Goal: Transaction & Acquisition: Obtain resource

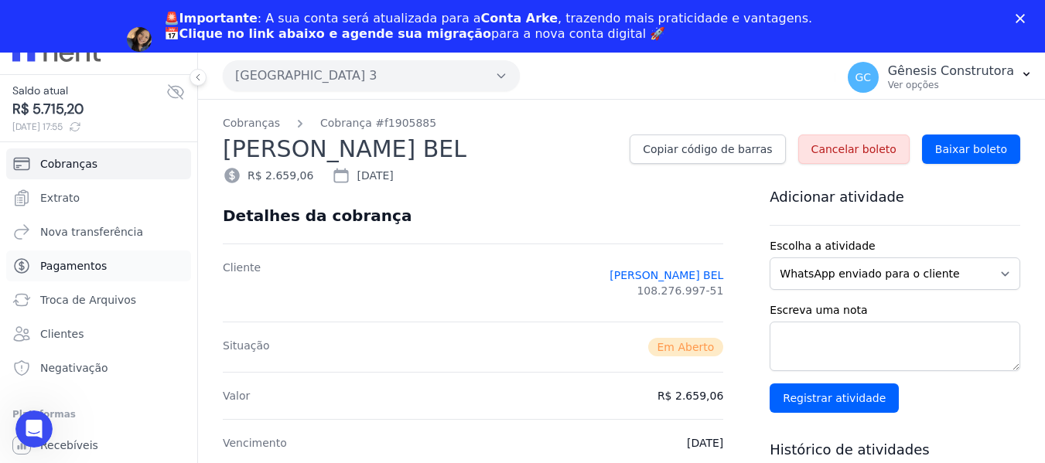
scroll to position [38, 0]
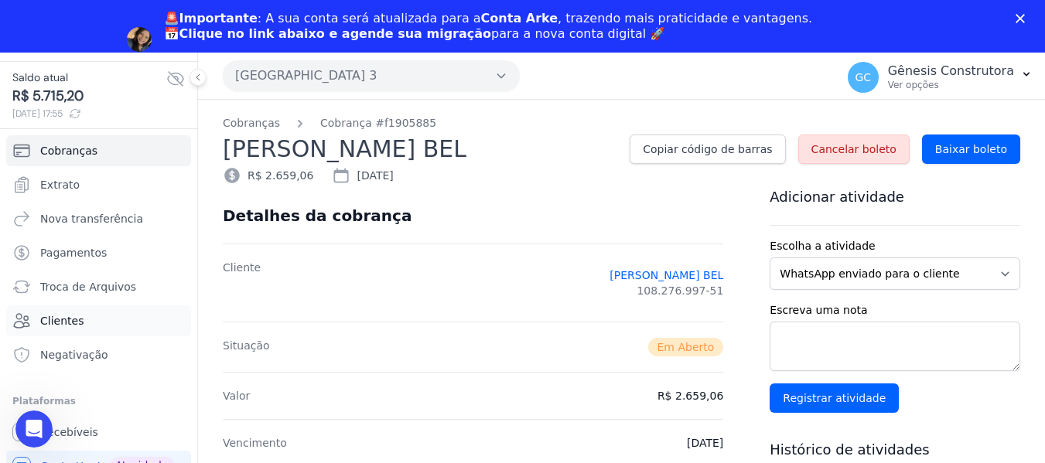
click at [86, 320] on link "Clientes" at bounding box center [98, 320] width 185 height 31
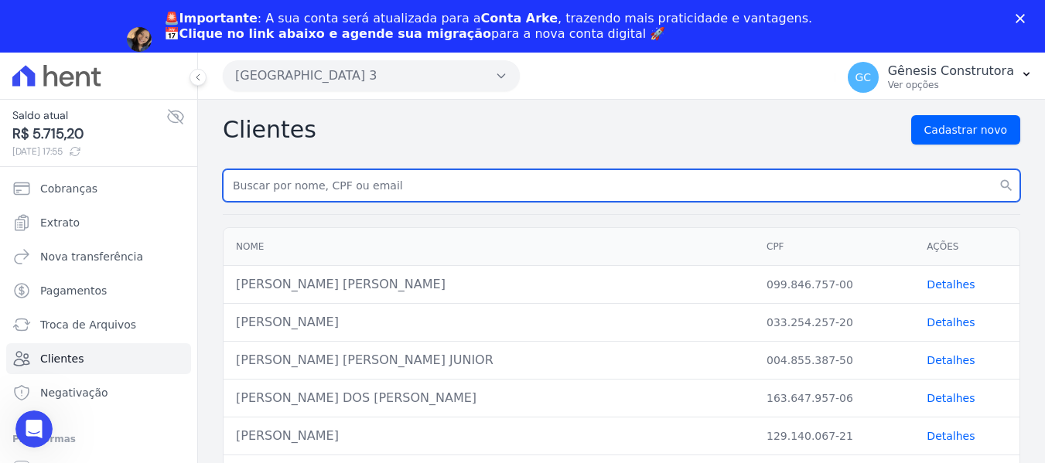
click at [375, 182] on input "text" at bounding box center [621, 185] width 797 height 32
paste input "[PERSON_NAME] [PERSON_NAME]"
type input "[PERSON_NAME] [PERSON_NAME]"
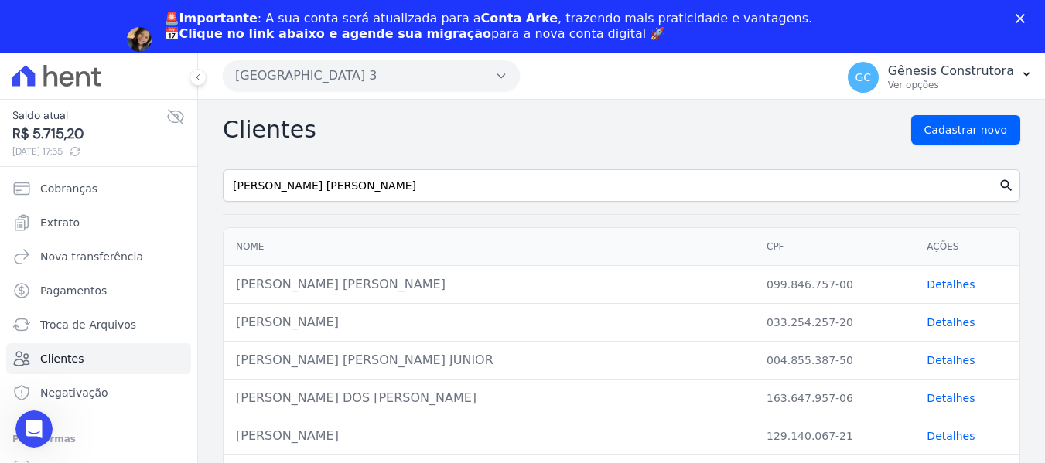
click at [998, 183] on icon "search" at bounding box center [1005, 185] width 15 height 15
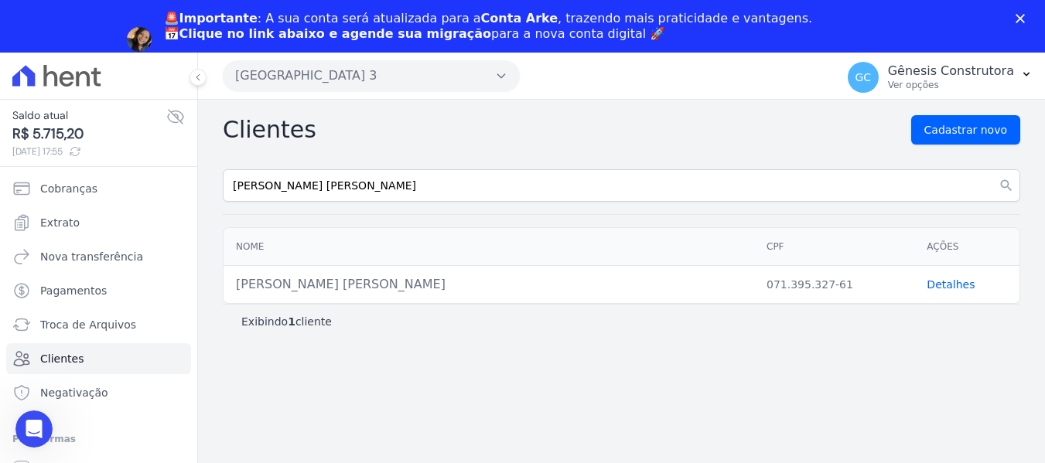
click at [933, 279] on link "Detalhes" at bounding box center [951, 284] width 48 height 12
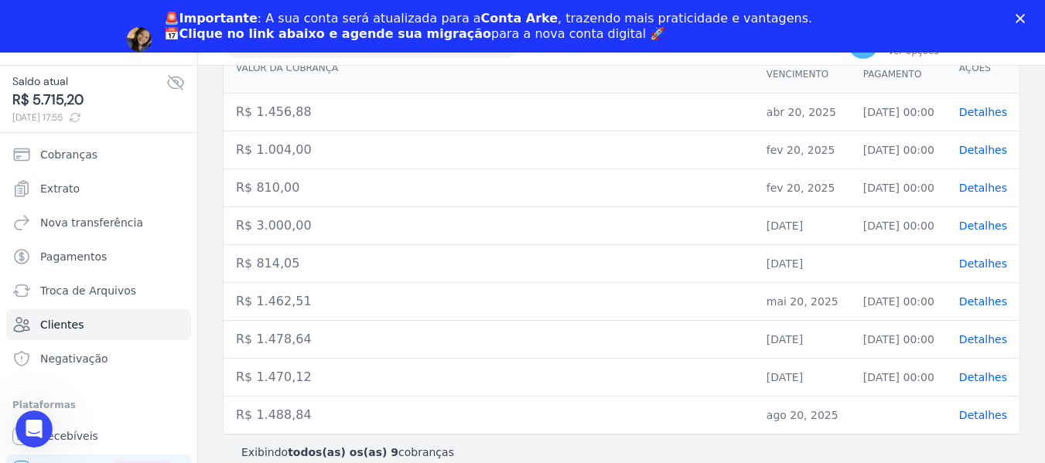
scroll to position [53, 0]
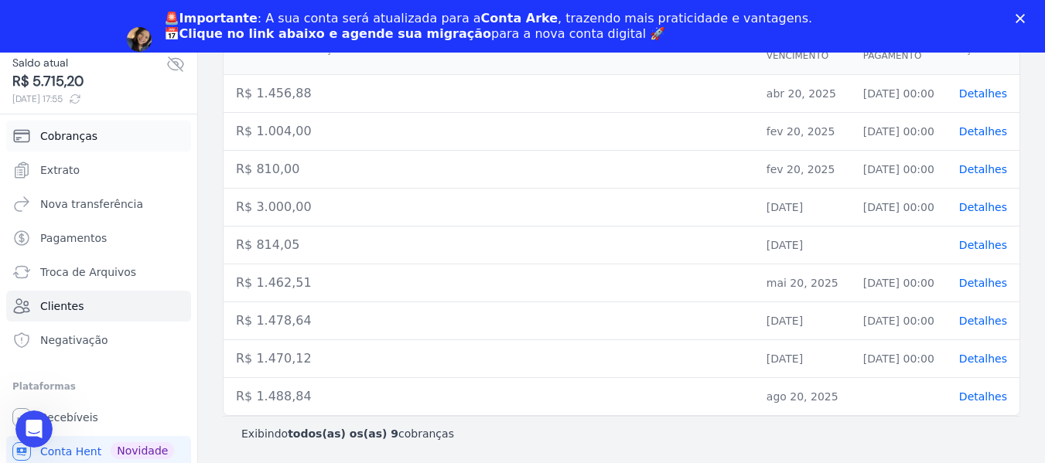
click at [61, 136] on span "Cobranças" at bounding box center [68, 135] width 57 height 15
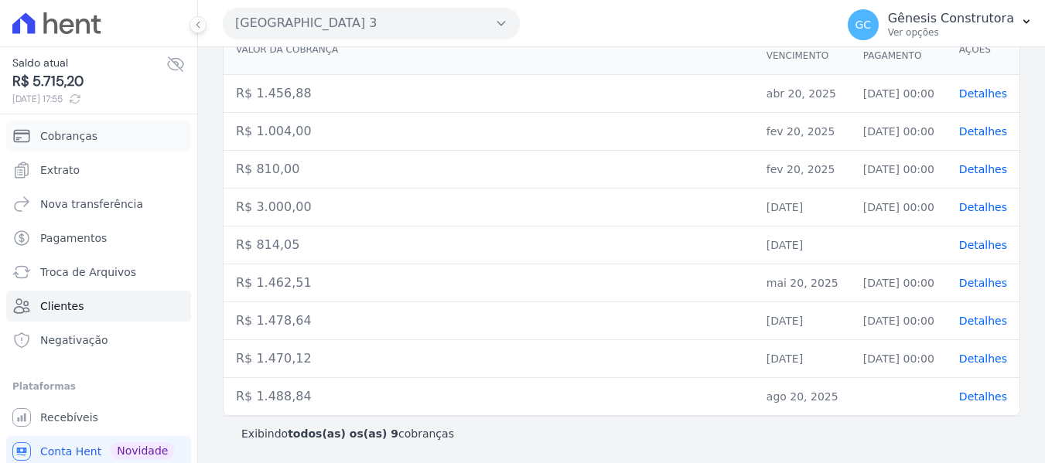
scroll to position [0, 0]
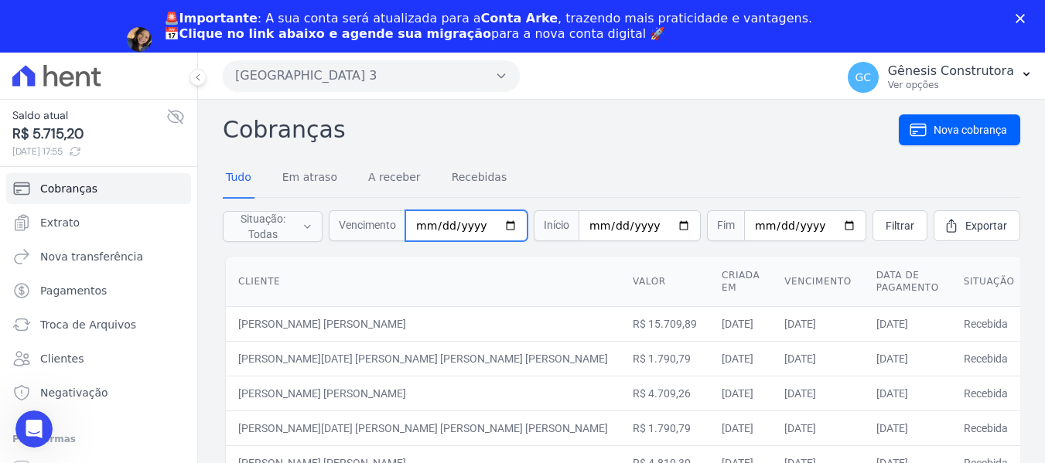
click at [439, 225] on input "date" at bounding box center [466, 225] width 122 height 31
type input "[DATE]"
click at [886, 227] on span "Filtrar" at bounding box center [900, 225] width 29 height 15
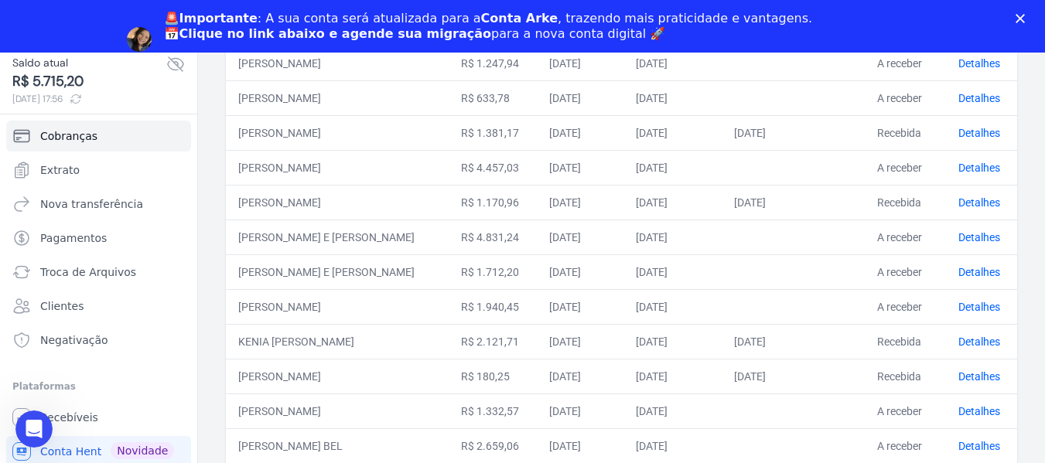
scroll to position [756, 0]
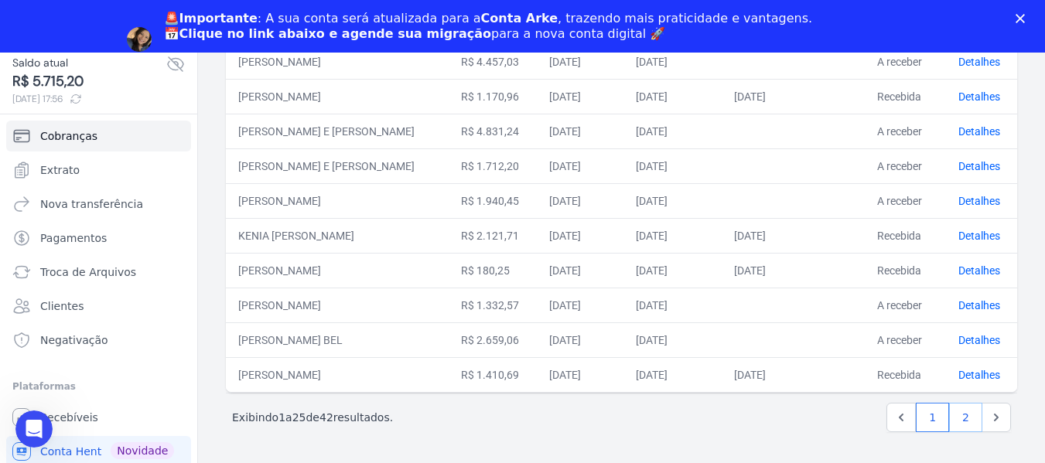
click at [952, 418] on link "2" at bounding box center [965, 417] width 33 height 29
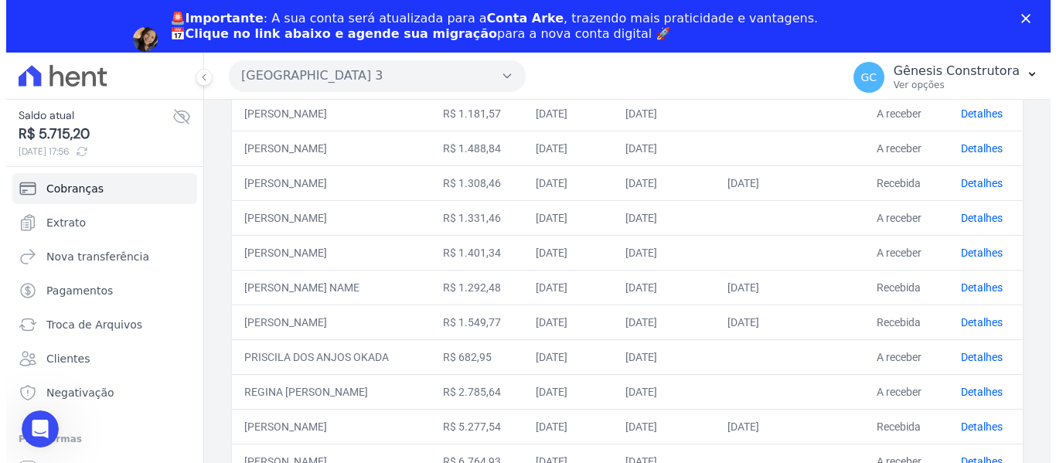
scroll to position [234, 0]
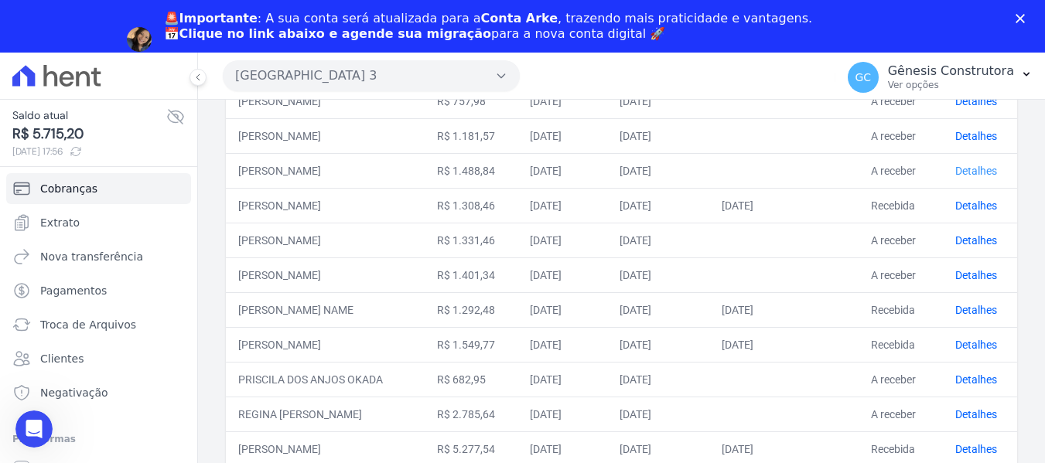
click at [962, 169] on link "Detalhes" at bounding box center [976, 171] width 42 height 12
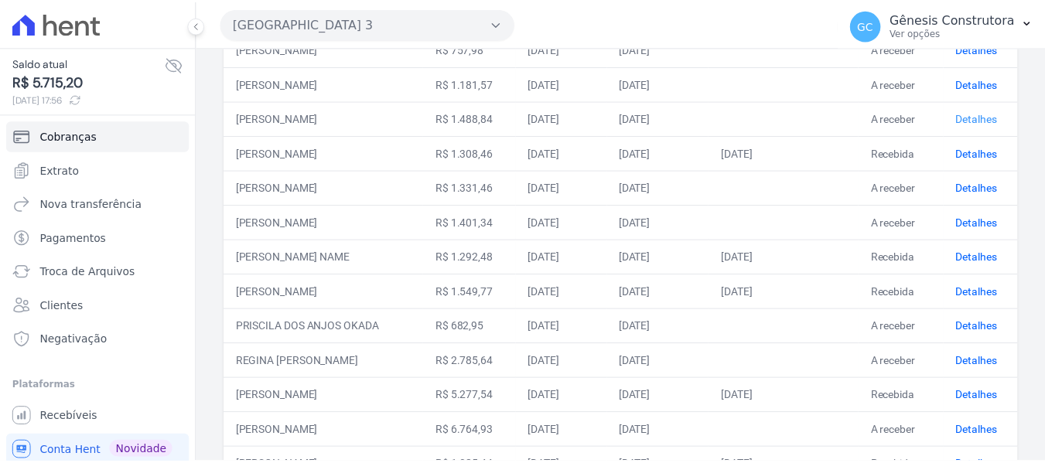
scroll to position [226, 0]
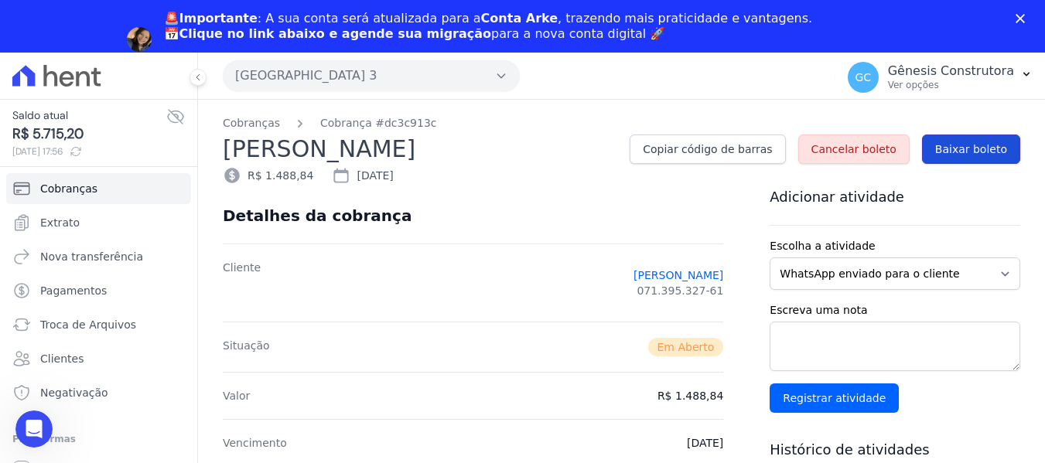
click at [962, 150] on span "Baixar boleto" at bounding box center [971, 149] width 72 height 15
